Goal: Information Seeking & Learning: Learn about a topic

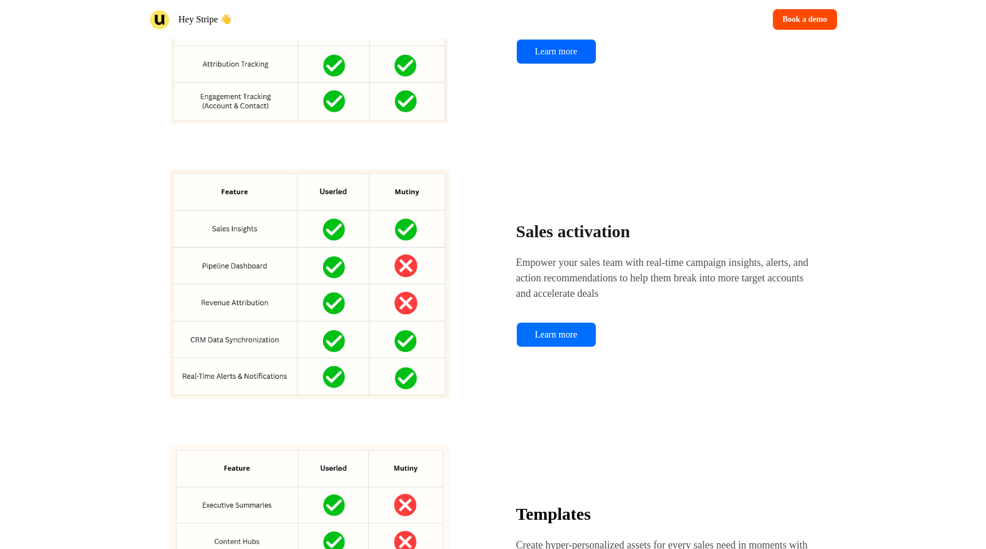
scroll to position [1694, 0]
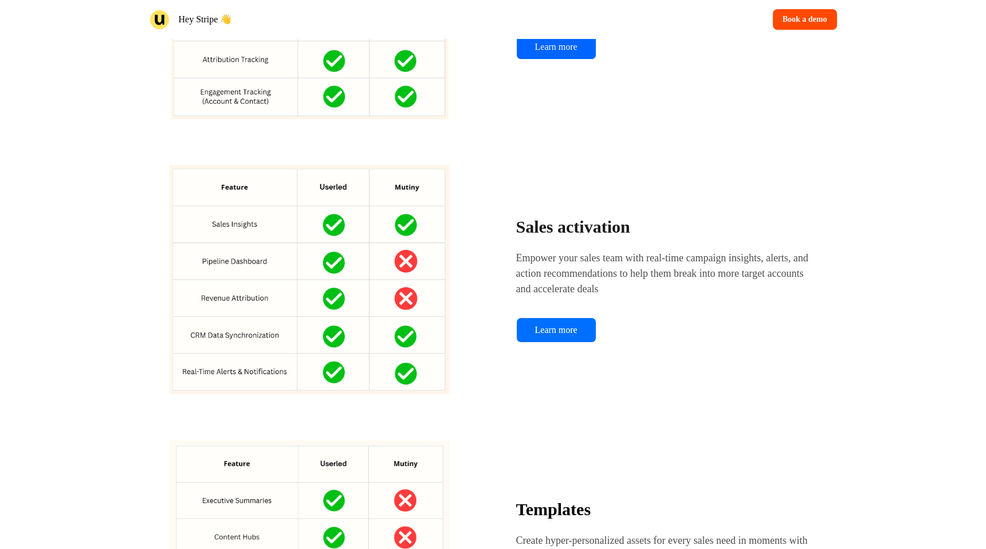
click at [573, 343] on link "Learn more" at bounding box center [556, 329] width 80 height 25
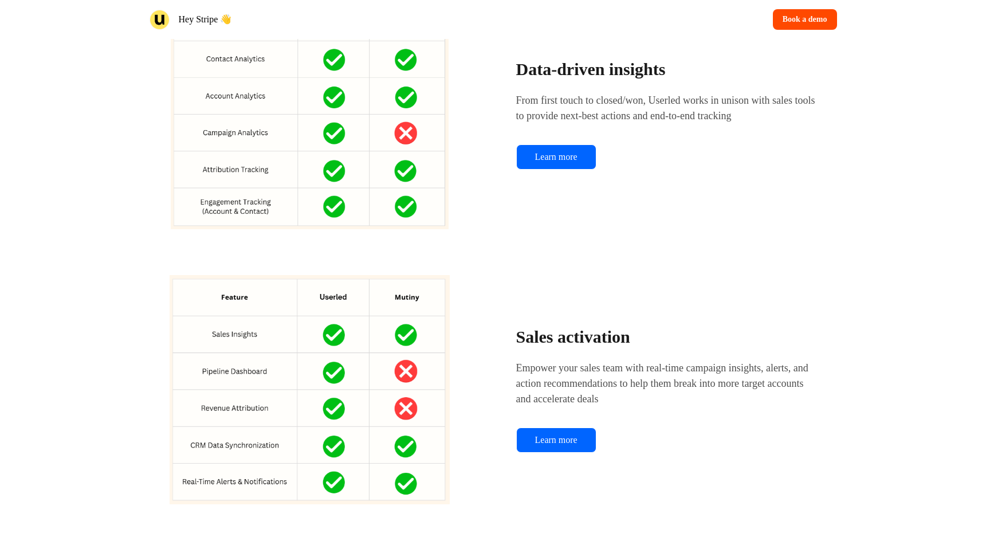
scroll to position [1536, 0]
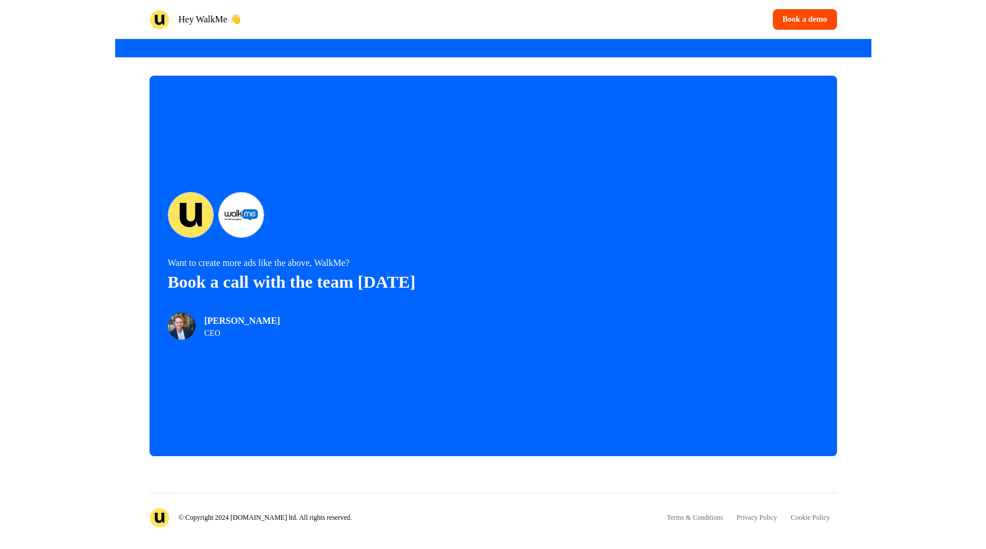
scroll to position [2351, 0]
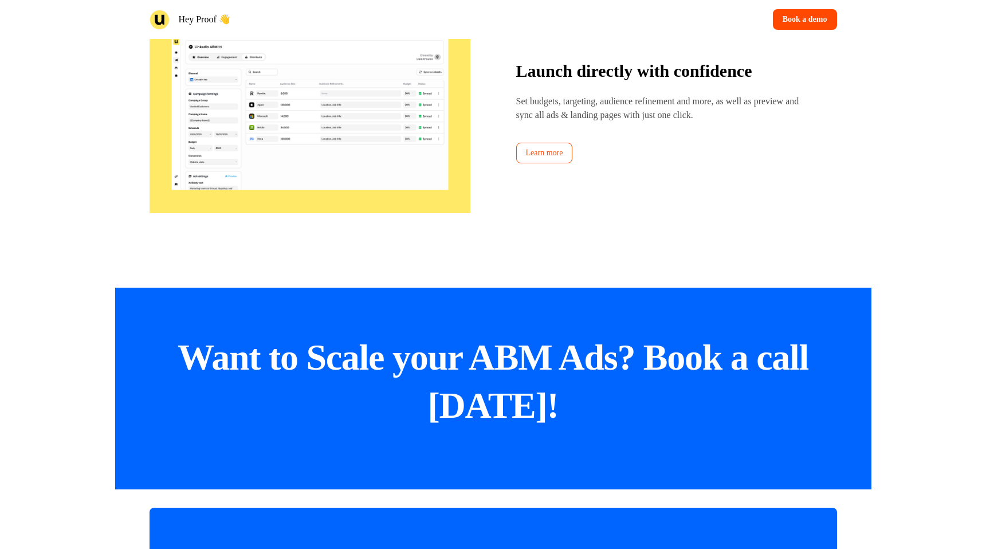
scroll to position [2351, 0]
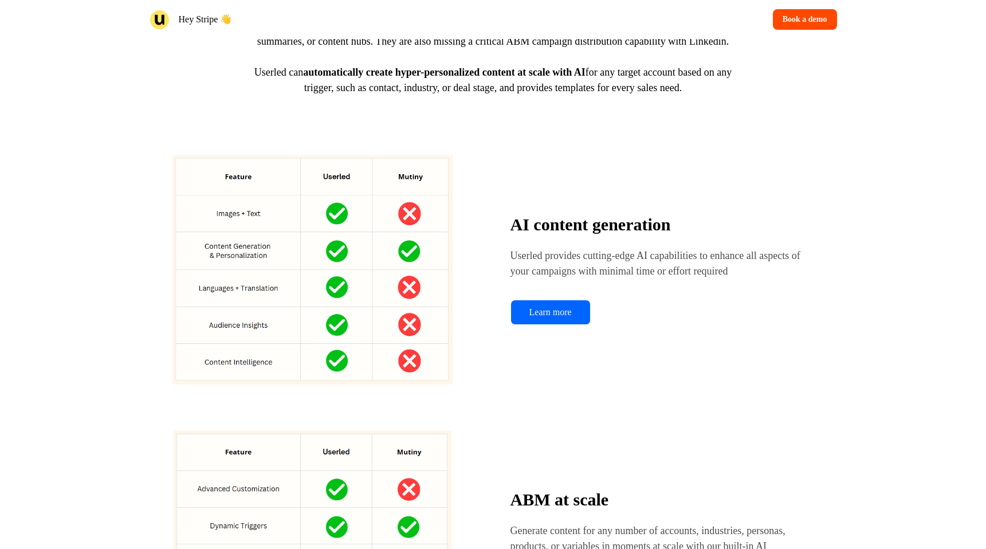
scroll to position [611, 0]
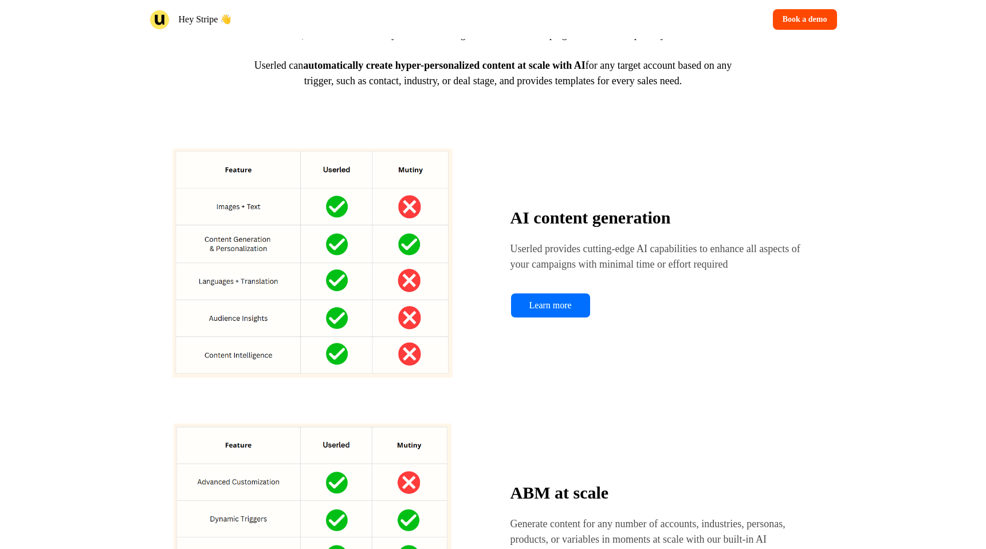
click at [554, 318] on link "Learn more" at bounding box center [550, 305] width 80 height 25
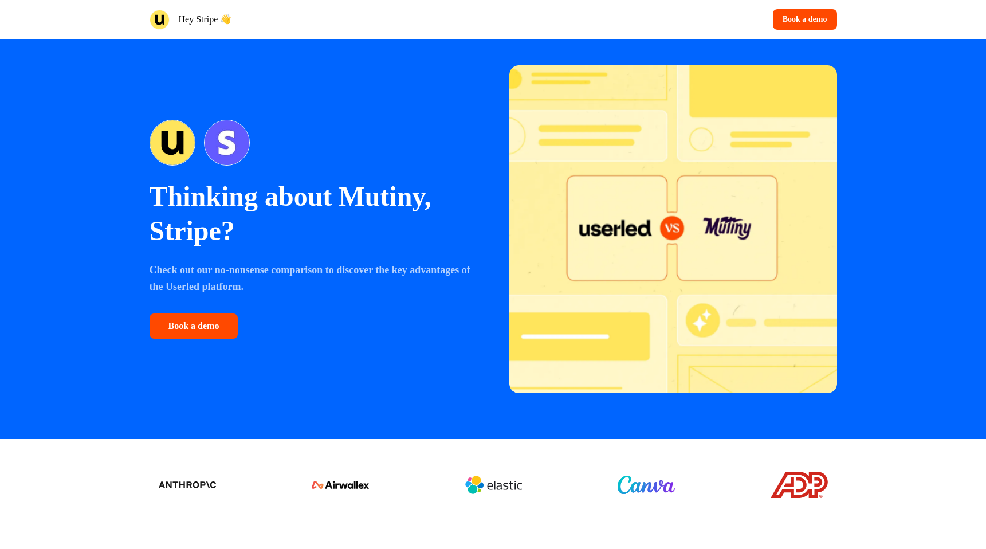
scroll to position [0, 0]
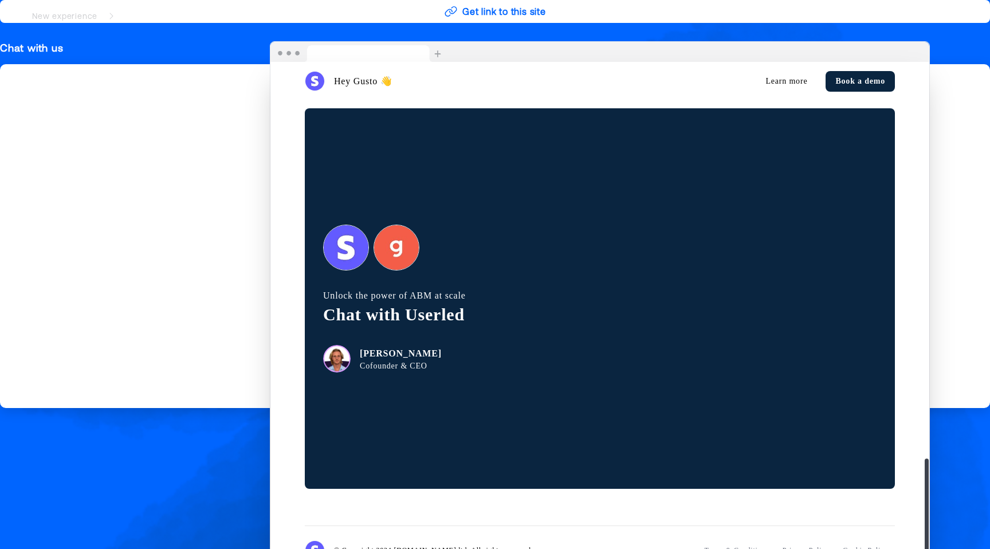
scroll to position [2002, 0]
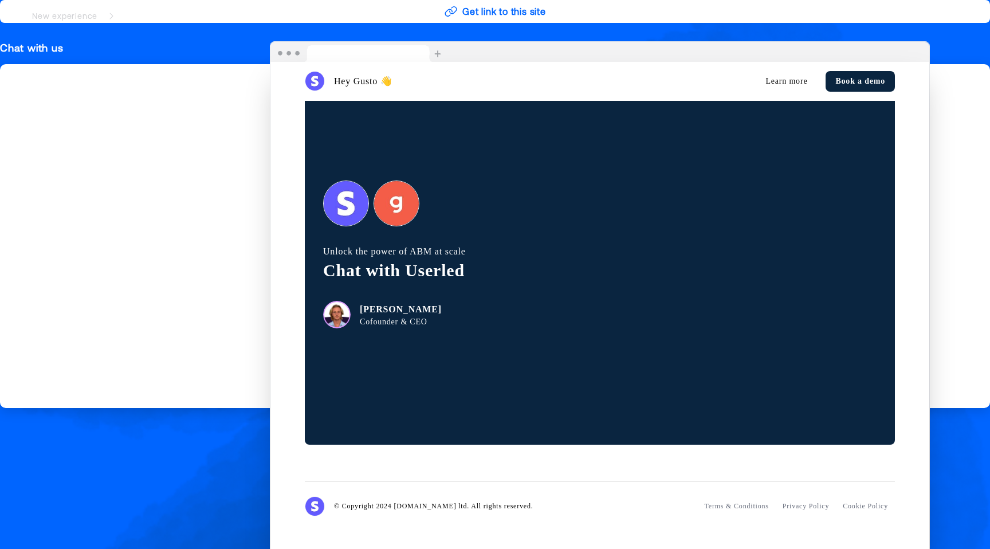
click at [505, 13] on nav "New experience Stripe.com for Gusto" at bounding box center [495, 16] width 990 height 32
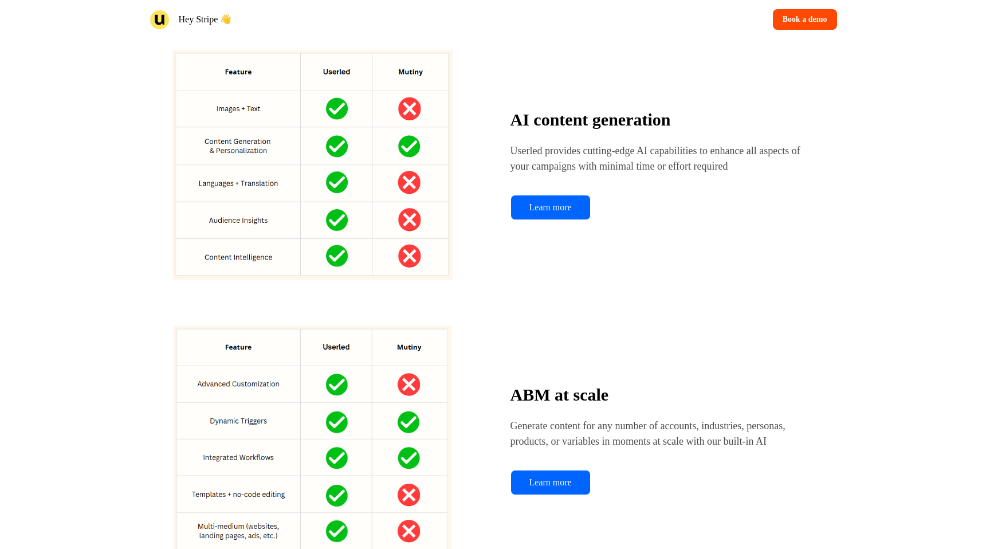
scroll to position [697, 0]
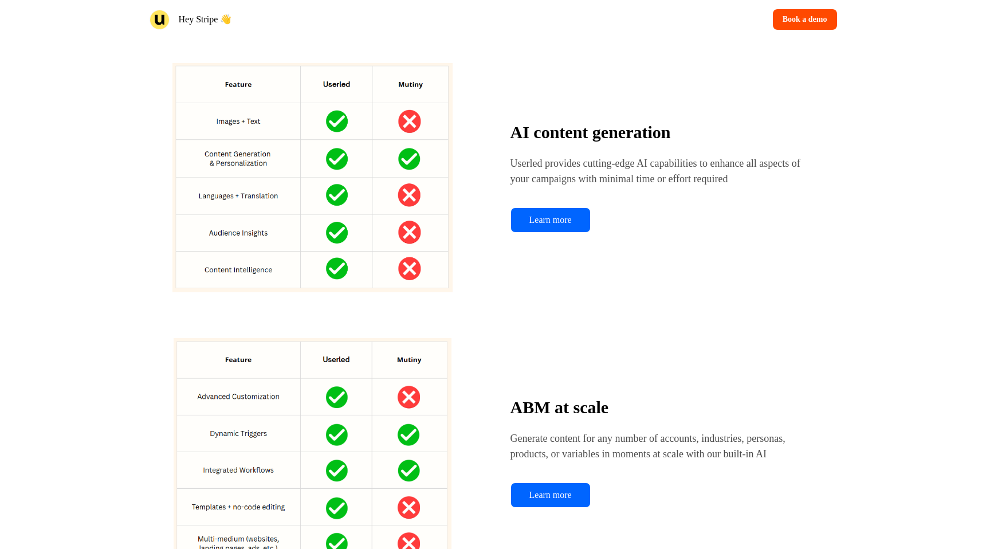
click at [600, 109] on div "AI content generation Userled provides cutting-edge AI capabilities to enhance …" at bounding box center [492, 177] width 687 height 229
click at [530, 112] on div "AI content generation Userled provides cutting-edge AI capabilities to enhance …" at bounding box center [492, 177] width 687 height 229
click at [246, 152] on img at bounding box center [312, 177] width 326 height 229
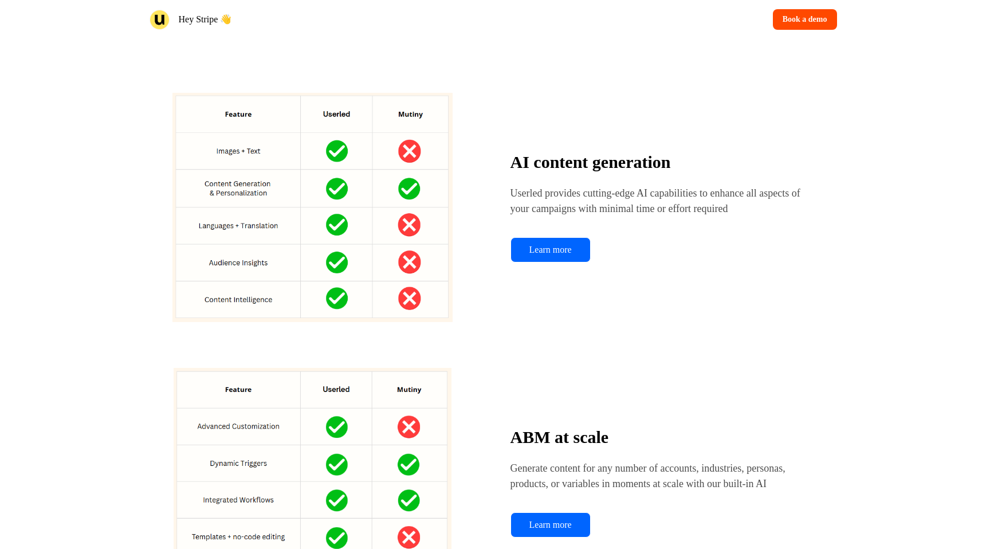
scroll to position [660, 0]
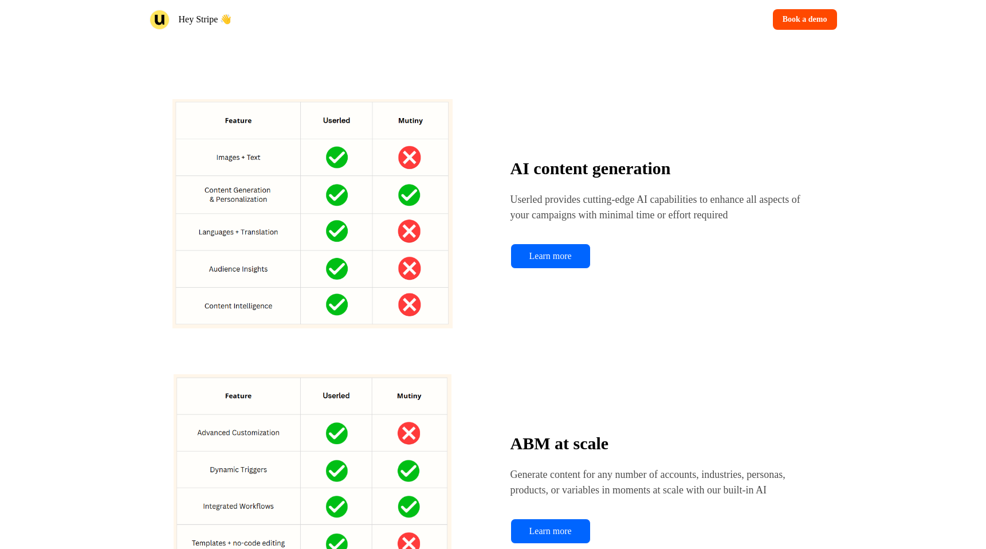
click at [152, 19] on img at bounding box center [159, 20] width 20 height 20
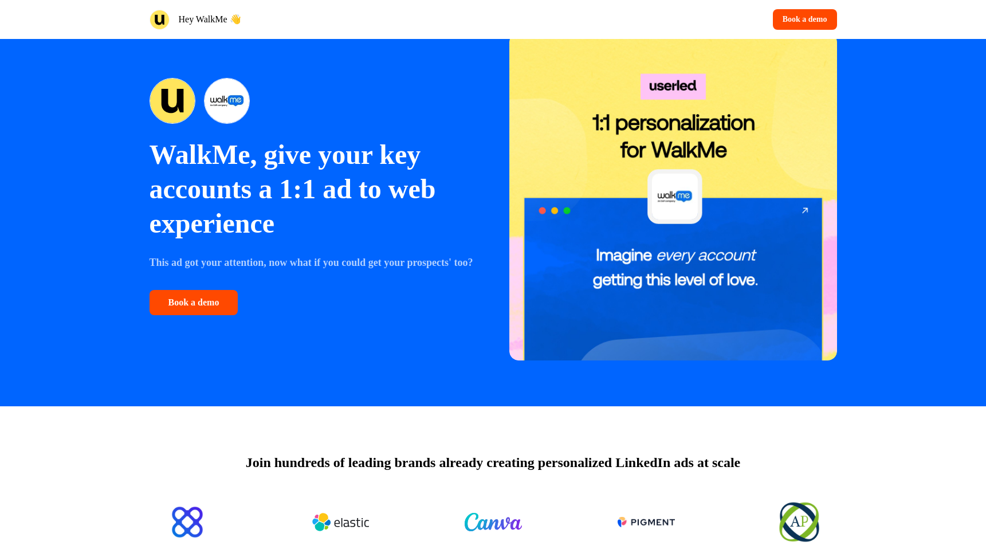
scroll to position [60, 0]
